Goal: Information Seeking & Learning: Learn about a topic

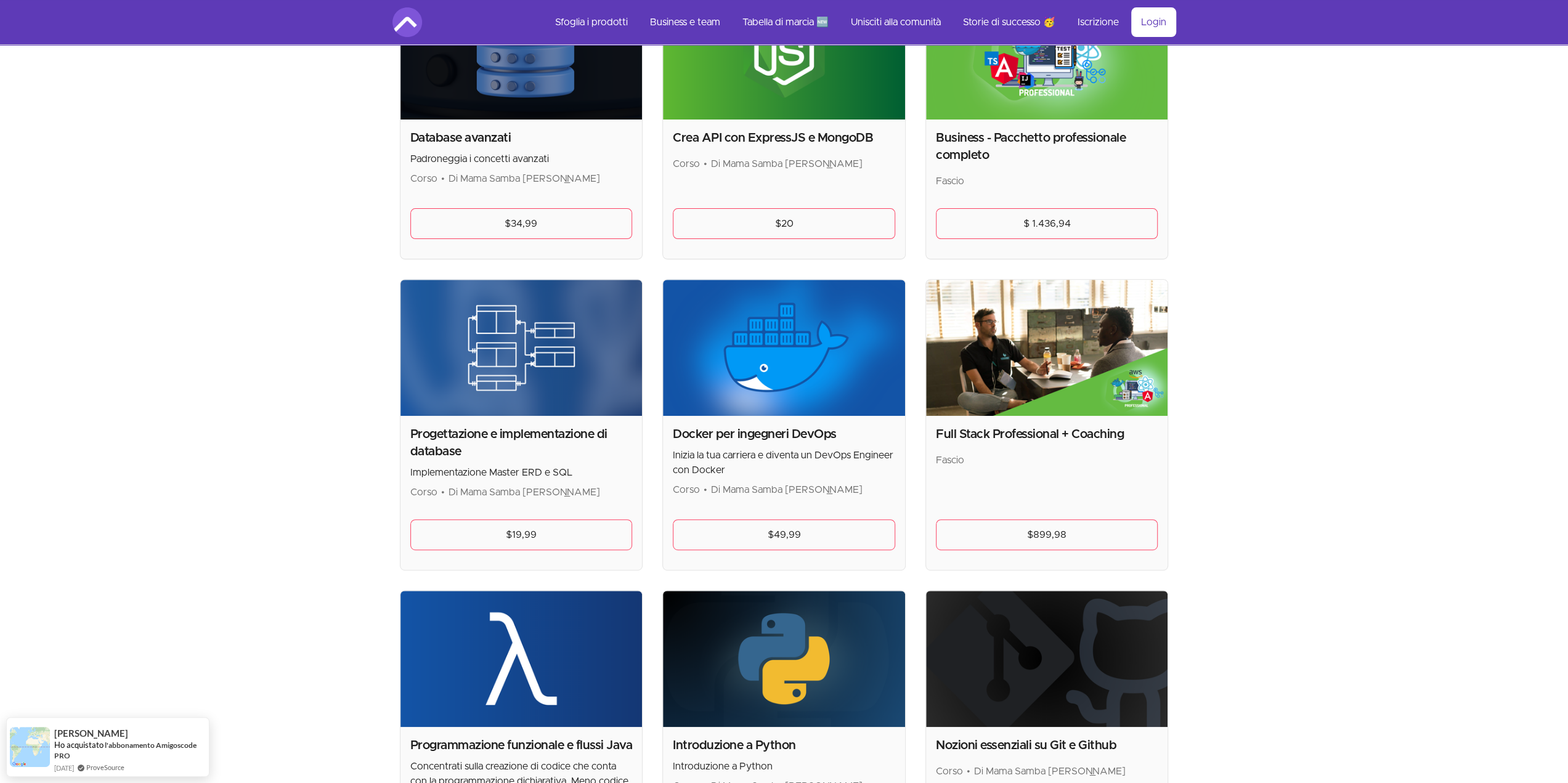
scroll to position [574, 0]
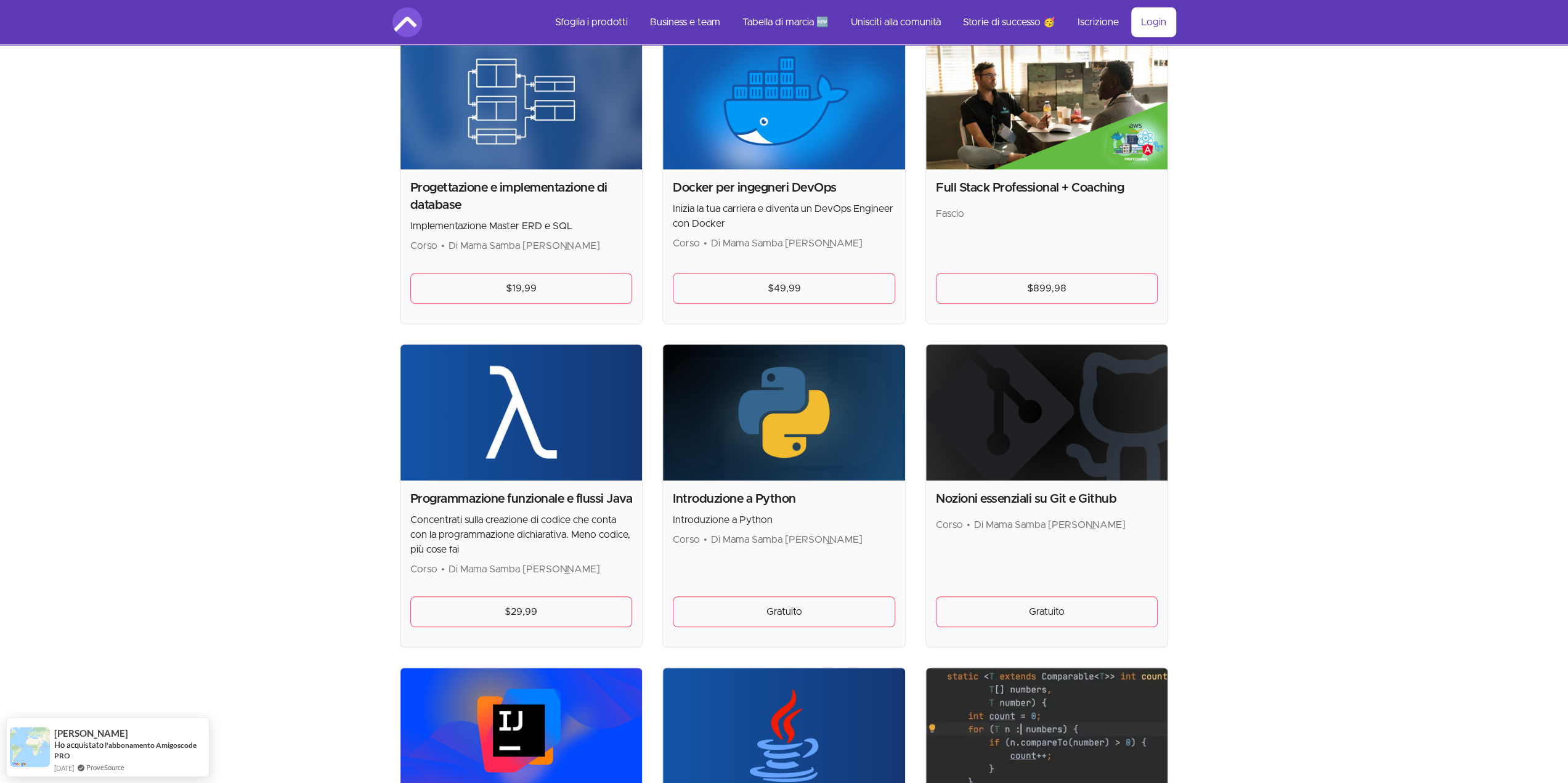
click at [770, 449] on img at bounding box center [784, 412] width 242 height 136
click at [846, 610] on link "Gratuito" at bounding box center [784, 612] width 222 height 31
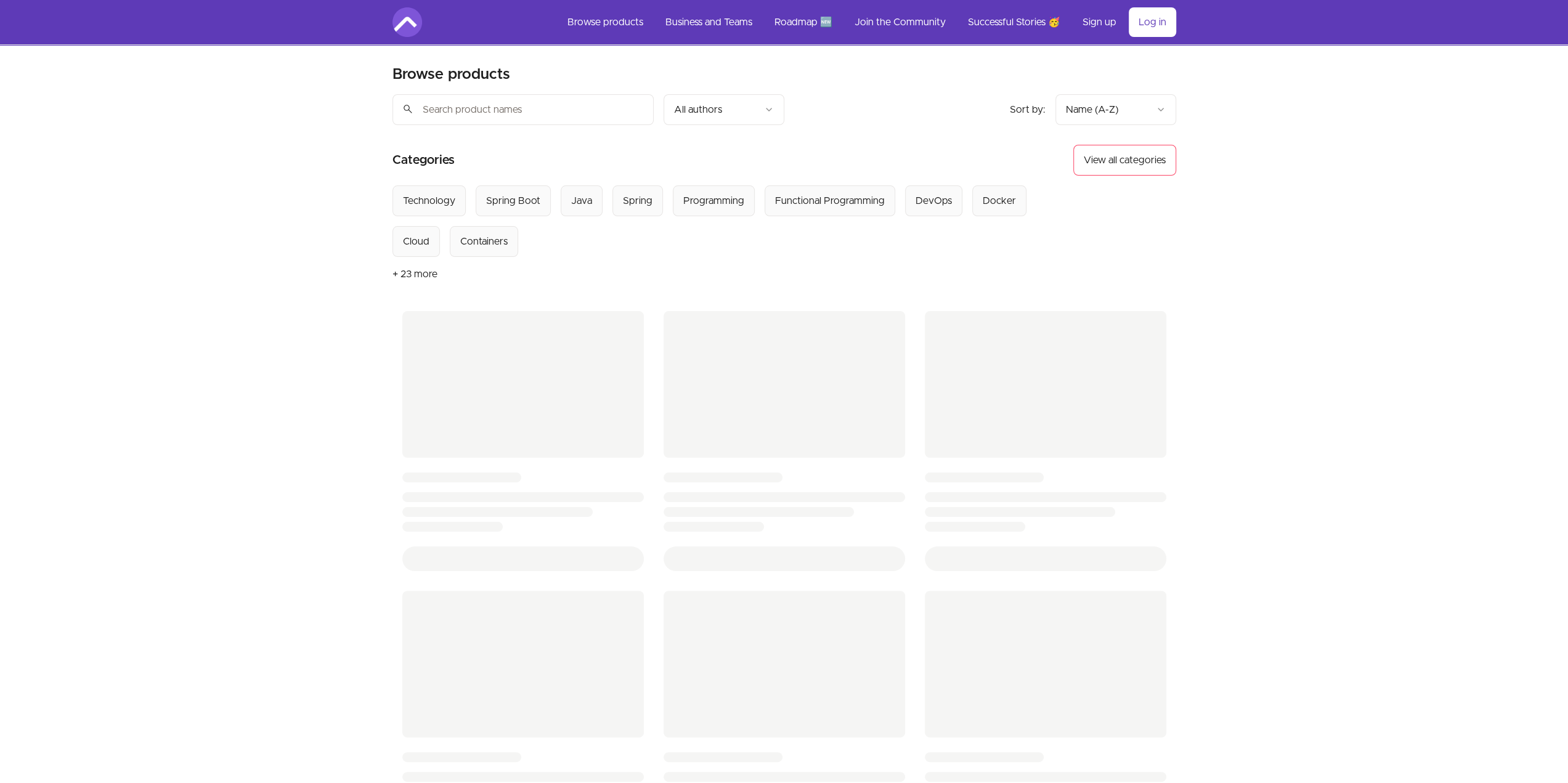
scroll to position [574, 0]
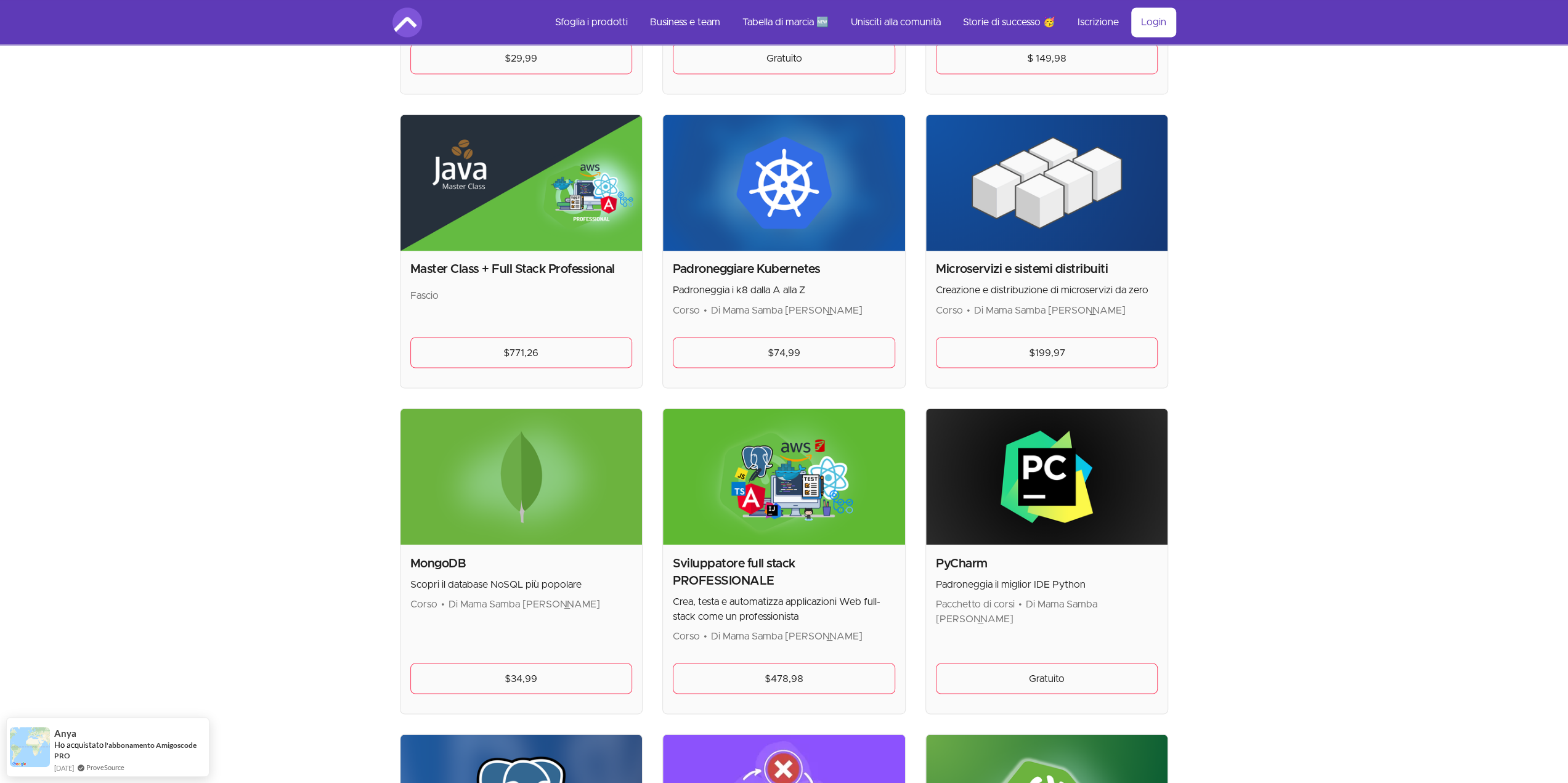
scroll to position [2217, 0]
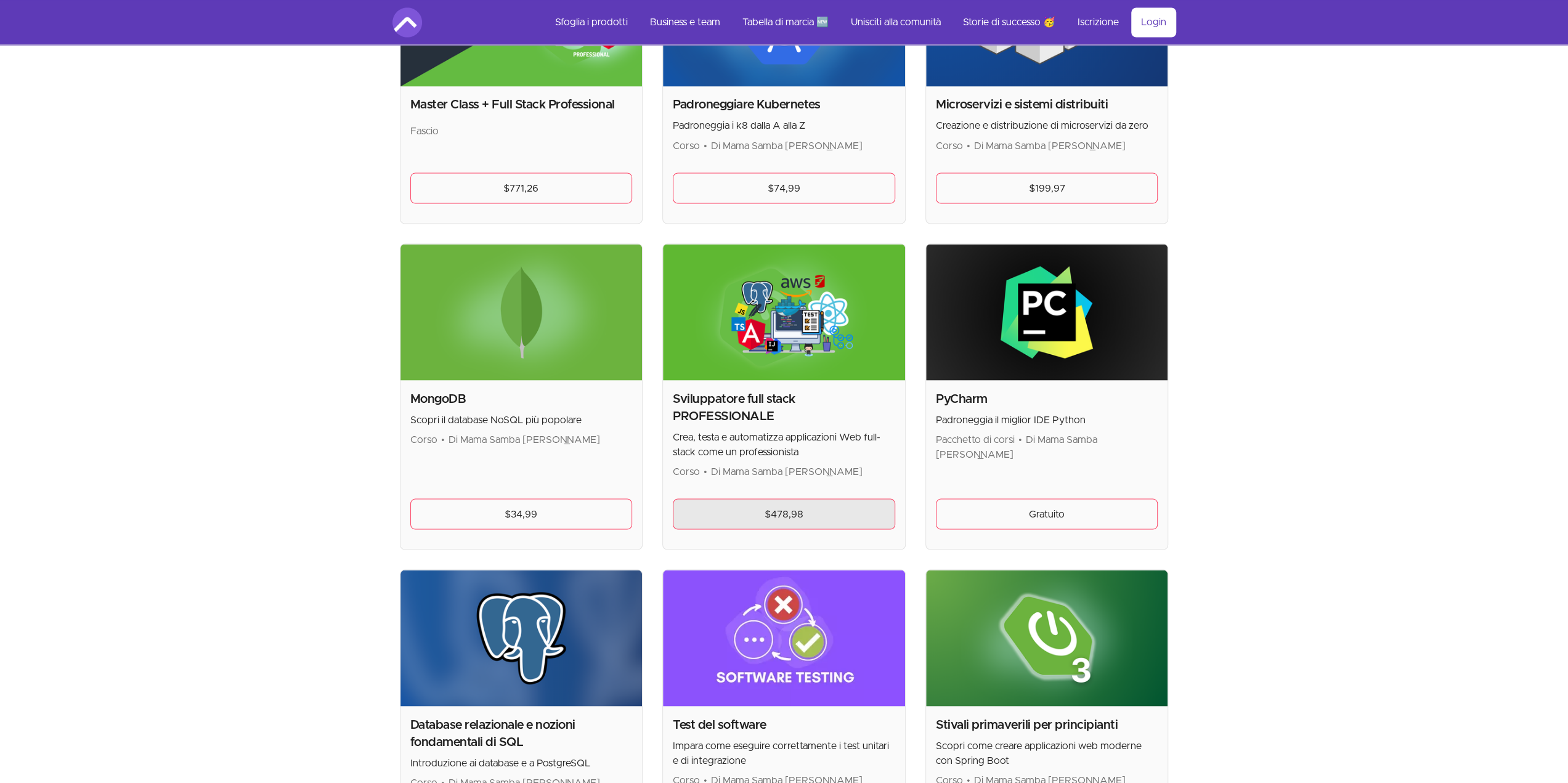
click at [741, 515] on link "$478,98" at bounding box center [784, 514] width 222 height 31
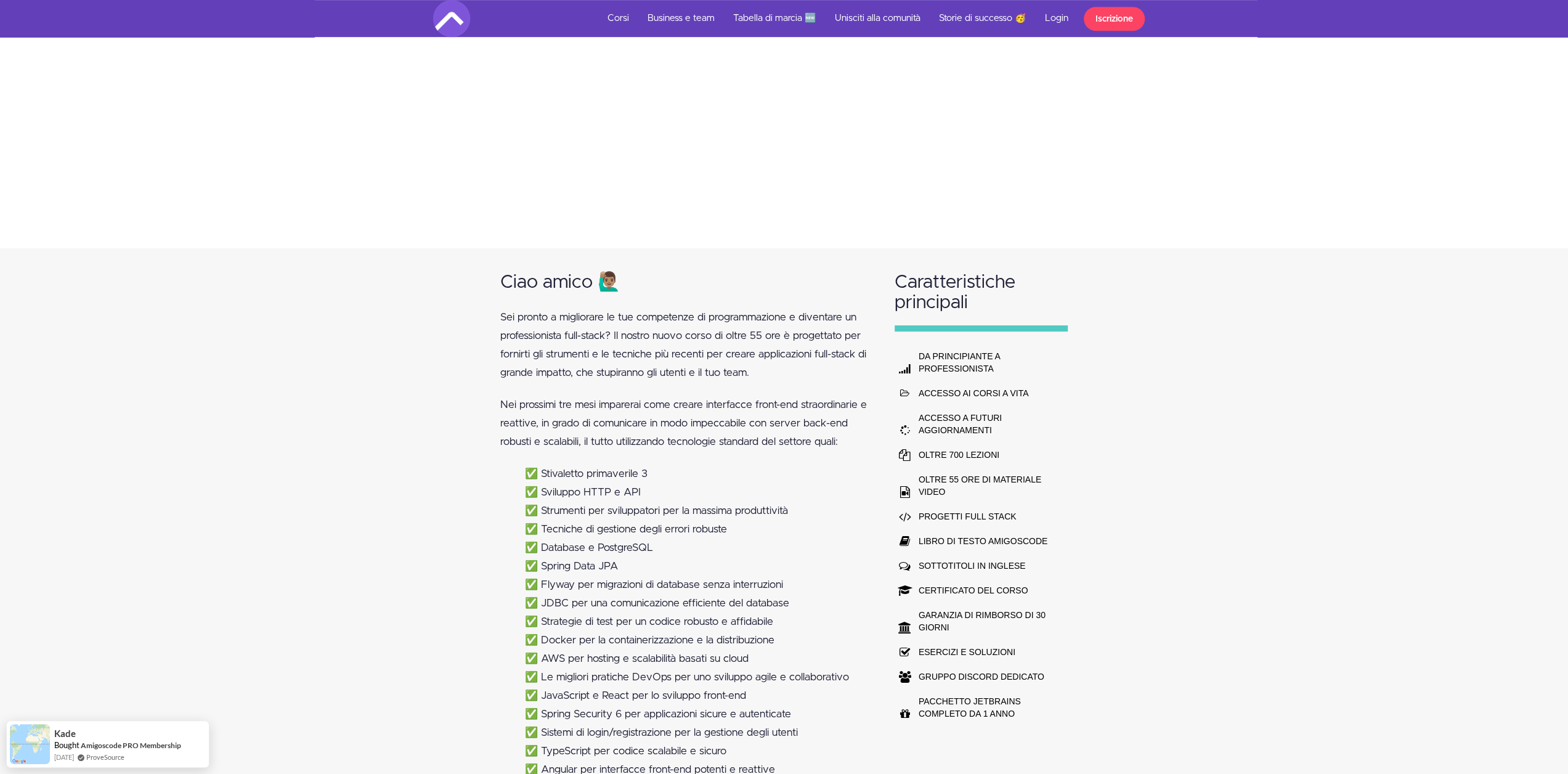
scroll to position [986, 0]
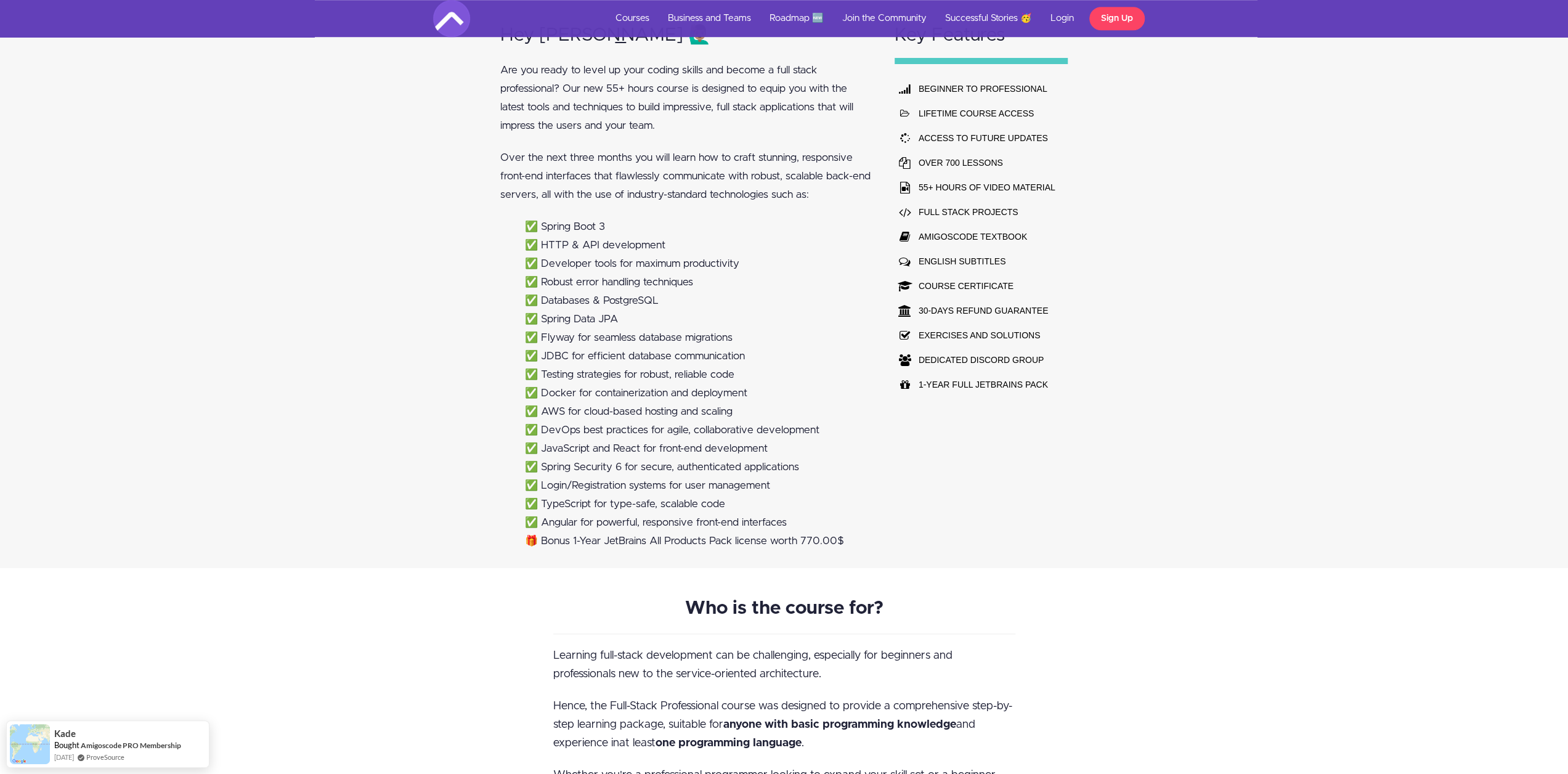
click at [454, 271] on div "Hey [PERSON_NAME] 🙋🏽‍♂️ Are you ready to level up your coding skills and become…" at bounding box center [784, 285] width 1568 height 567
